Goal: Navigation & Orientation: Understand site structure

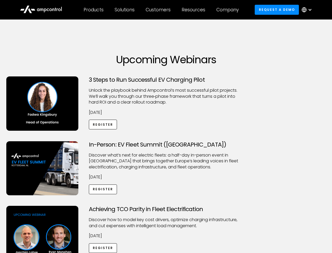
click at [162, 10] on div "Customers" at bounding box center [158, 10] width 25 height 6
click at [93, 10] on div "Products" at bounding box center [94, 10] width 20 height 6
click at [125, 10] on div "Solutions" at bounding box center [125, 10] width 20 height 6
click at [159, 10] on div "Customers" at bounding box center [158, 10] width 25 height 6
click at [195, 10] on div "Resources" at bounding box center [194, 10] width 24 height 6
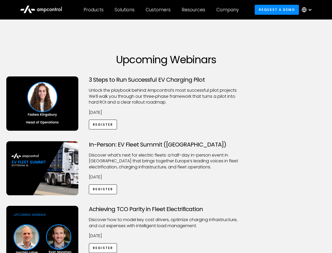
click at [229, 10] on div "Company" at bounding box center [227, 10] width 22 height 6
click at [308, 10] on div at bounding box center [310, 10] width 4 height 4
